Goal: Entertainment & Leisure: Consume media (video, audio)

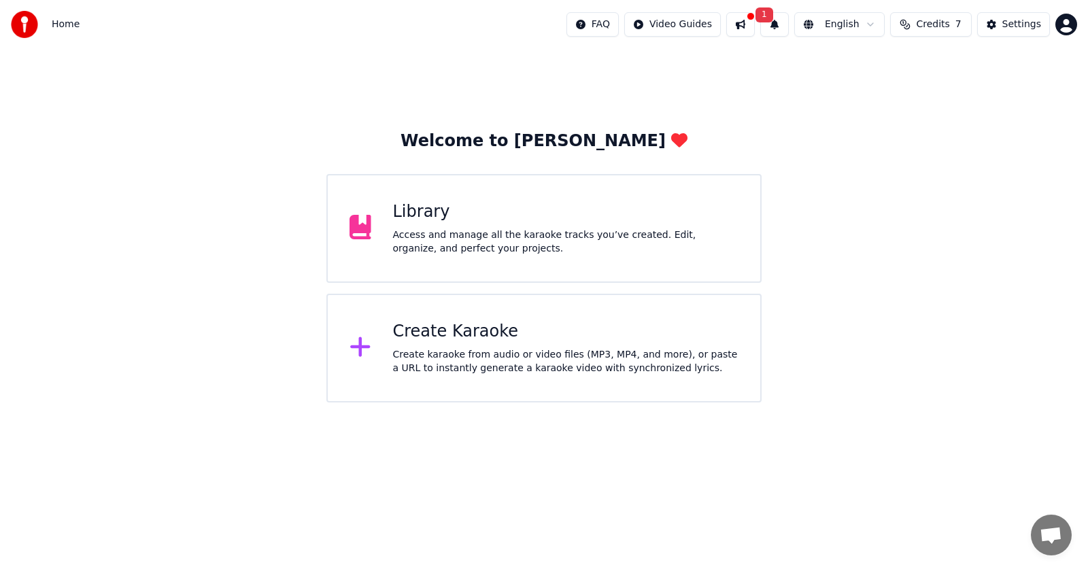
click at [522, 239] on div "Access and manage all the karaoke tracks you’ve created. Edit, organize, and pe…" at bounding box center [566, 241] width 346 height 27
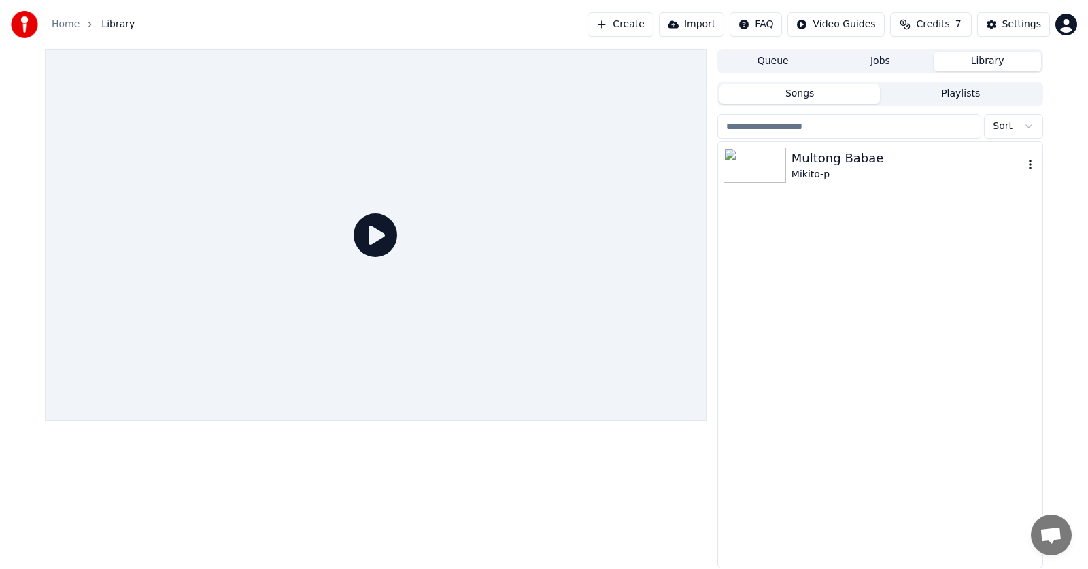
click at [868, 150] on div "Multong Babae" at bounding box center [908, 158] width 232 height 19
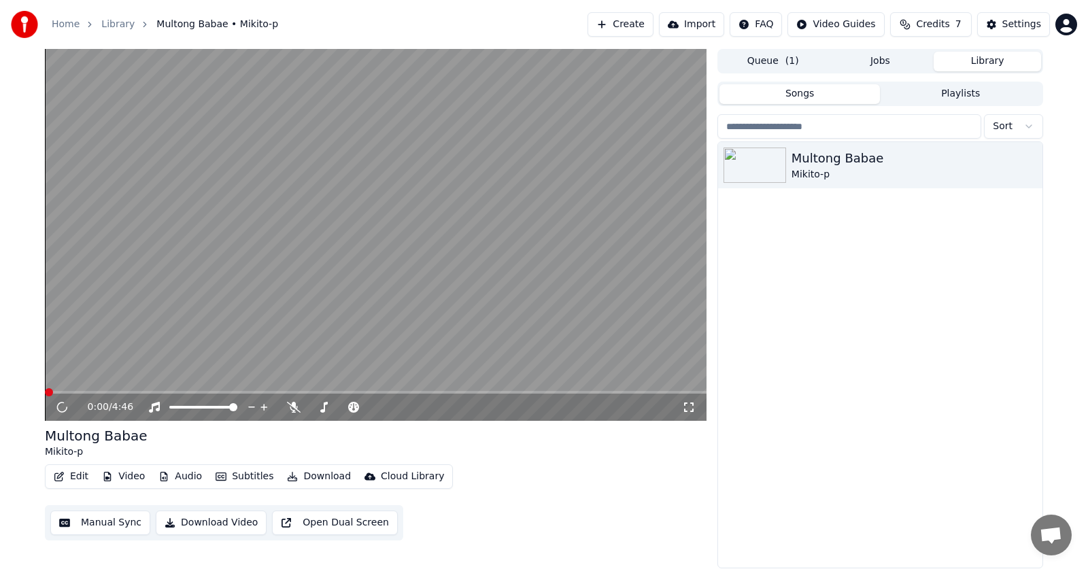
click at [692, 414] on div "0:00 / 4:46" at bounding box center [375, 408] width 651 height 14
click at [685, 410] on icon at bounding box center [689, 407] width 14 height 11
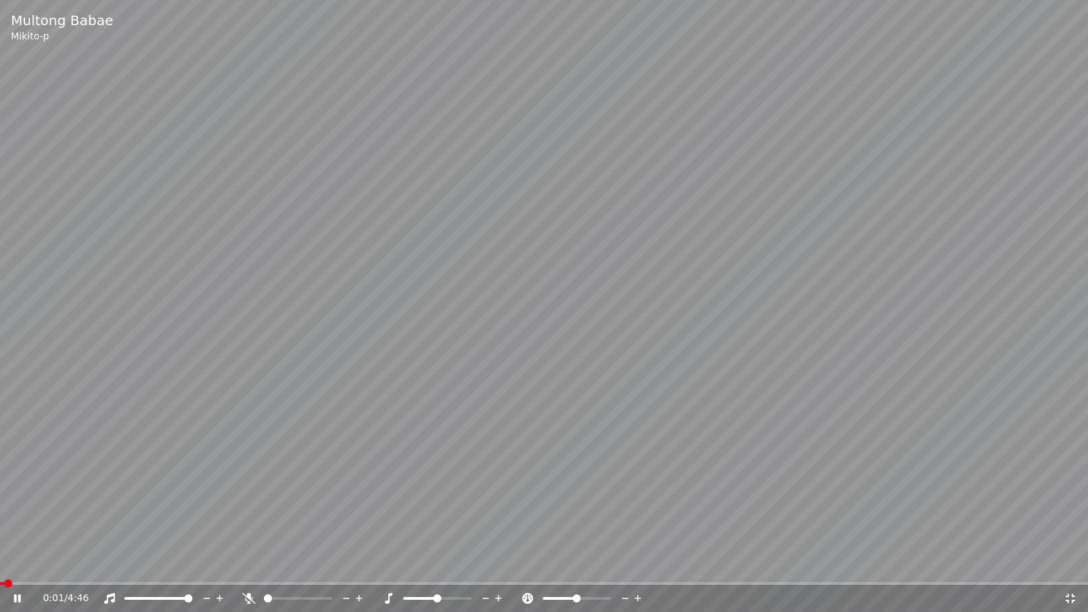
click at [88, 568] on video at bounding box center [544, 306] width 1088 height 612
click at [90, 568] on span at bounding box center [544, 583] width 1088 height 3
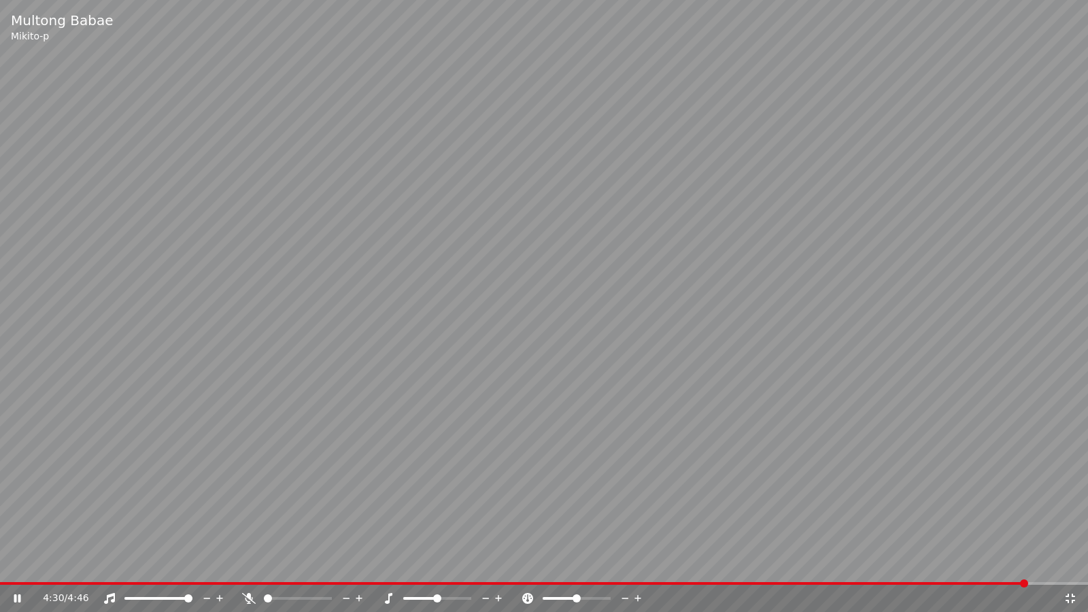
click at [126, 568] on span at bounding box center [513, 583] width 1027 height 3
click at [475, 568] on span at bounding box center [237, 583] width 475 height 3
click at [184, 568] on span at bounding box center [300, 583] width 601 height 3
click at [475, 568] on video at bounding box center [544, 306] width 1088 height 612
click at [478, 568] on span at bounding box center [298, 583] width 596 height 3
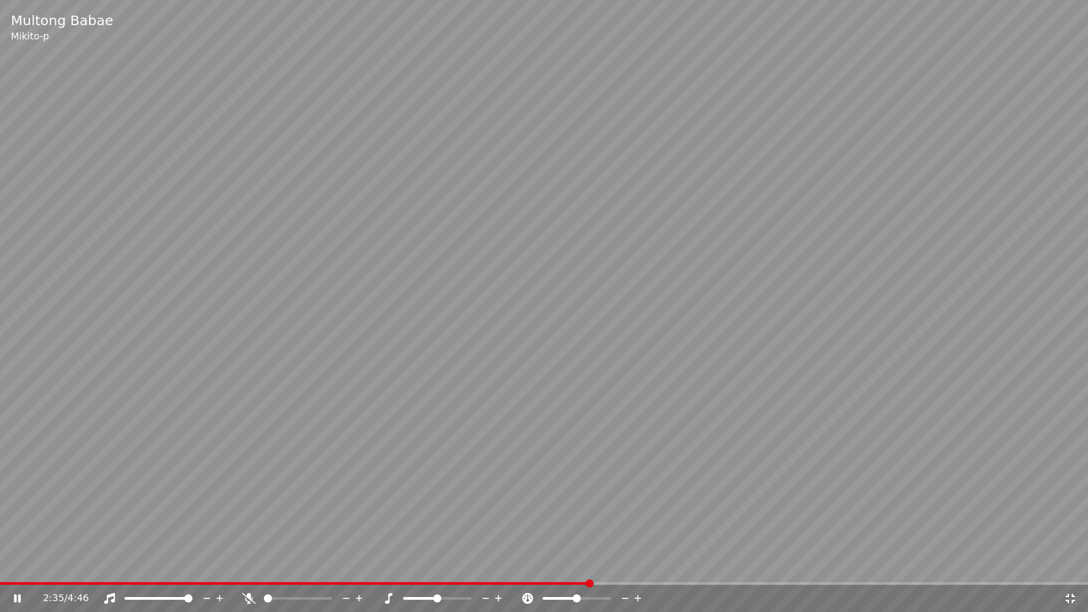
click at [286, 568] on video at bounding box center [544, 306] width 1088 height 612
click at [285, 568] on video at bounding box center [544, 306] width 1088 height 612
click at [279, 568] on span at bounding box center [296, 583] width 592 height 3
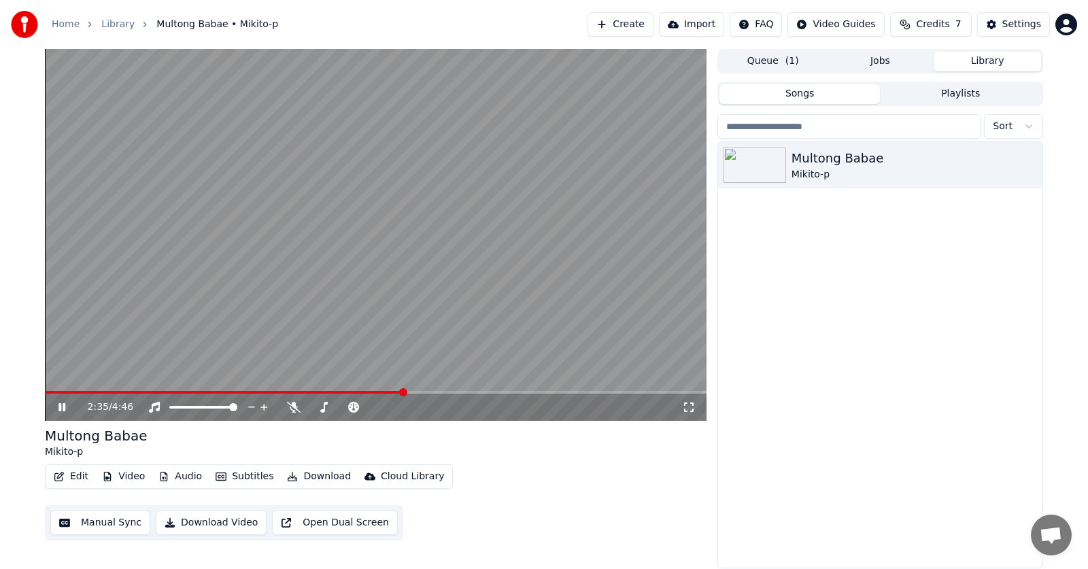
click at [205, 390] on video at bounding box center [376, 235] width 662 height 372
click at [203, 392] on span at bounding box center [224, 392] width 359 height 3
click at [164, 393] on span at bounding box center [126, 392] width 163 height 3
click at [54, 414] on div "1:40 / 4:46" at bounding box center [376, 407] width 662 height 27
click at [54, 408] on div "1:40 / 4:46" at bounding box center [375, 408] width 651 height 14
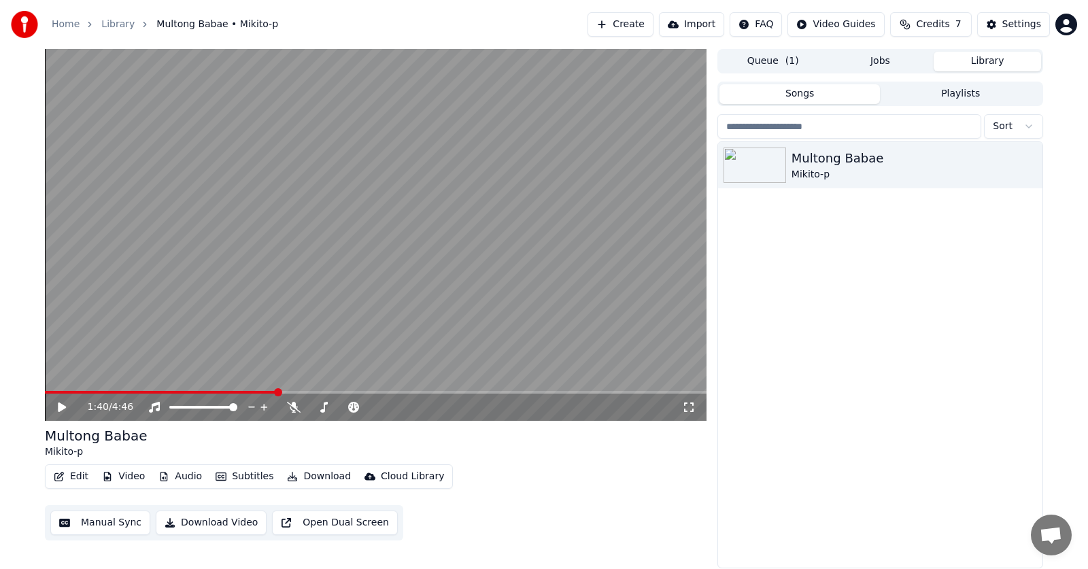
click at [62, 407] on icon at bounding box center [62, 408] width 8 height 10
click at [207, 392] on span at bounding box center [162, 392] width 235 height 3
click at [180, 392] on span at bounding box center [128, 392] width 167 height 3
click at [155, 390] on video at bounding box center [376, 235] width 662 height 372
click at [156, 392] on span at bounding box center [135, 392] width 180 height 3
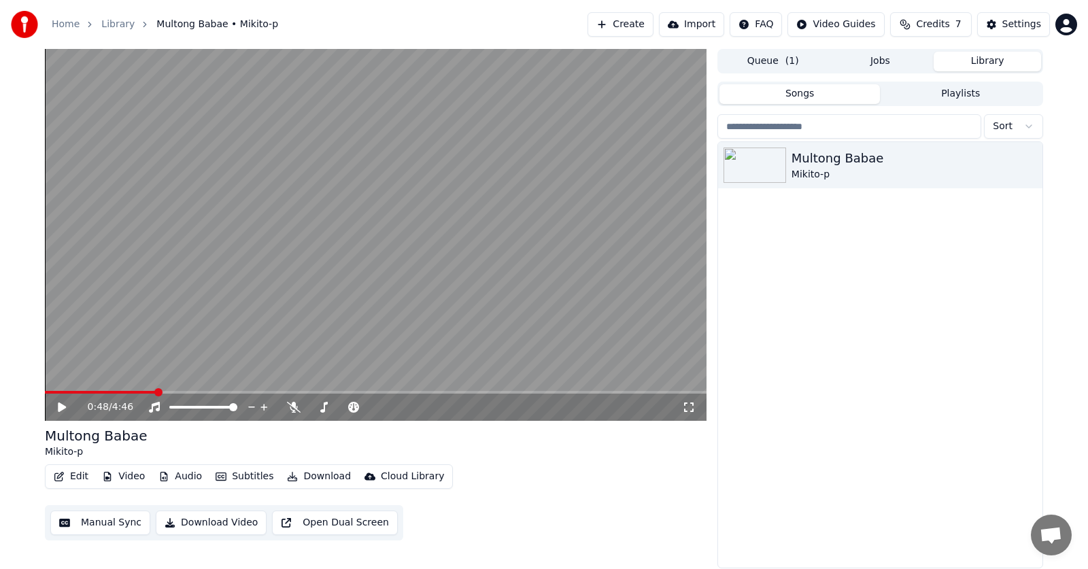
click at [68, 405] on icon at bounding box center [72, 407] width 32 height 11
